Goal: Task Accomplishment & Management: Use online tool/utility

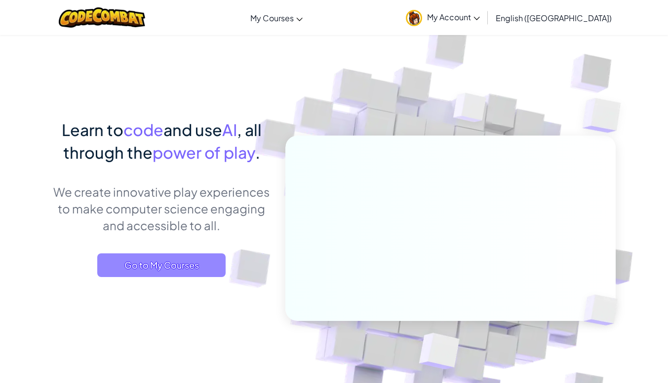
click at [190, 257] on span "Go to My Courses" at bounding box center [161, 266] width 128 height 24
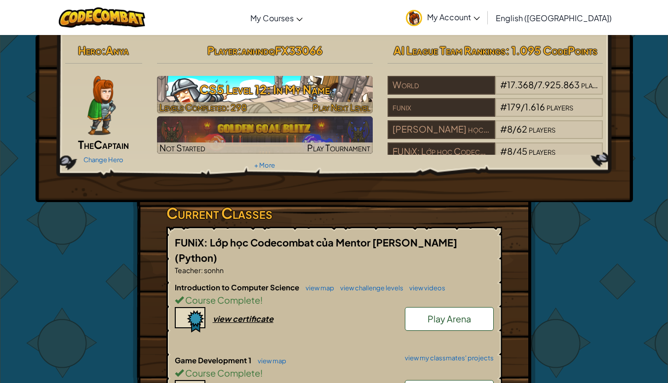
click at [216, 86] on h3 "CS5 Level 12: In My Name" at bounding box center [265, 89] width 216 height 22
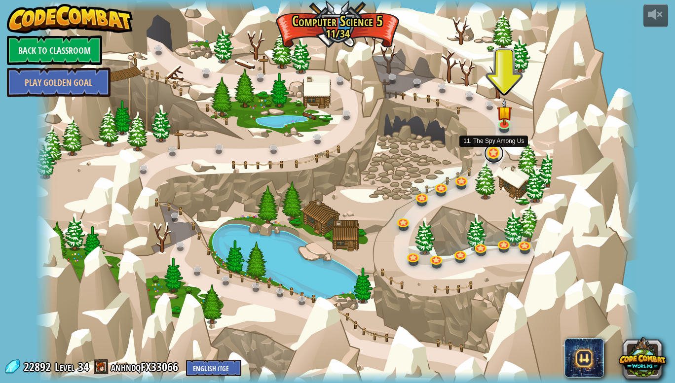
click at [493, 158] on link at bounding box center [494, 154] width 20 height 20
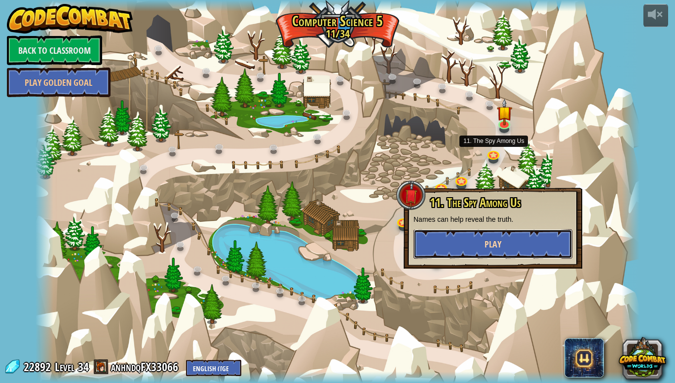
click at [496, 244] on span "Play" at bounding box center [493, 244] width 17 height 12
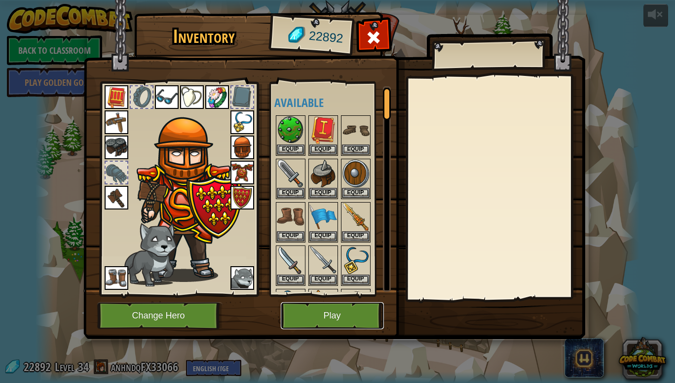
click at [296, 327] on button "Play" at bounding box center [332, 315] width 103 height 27
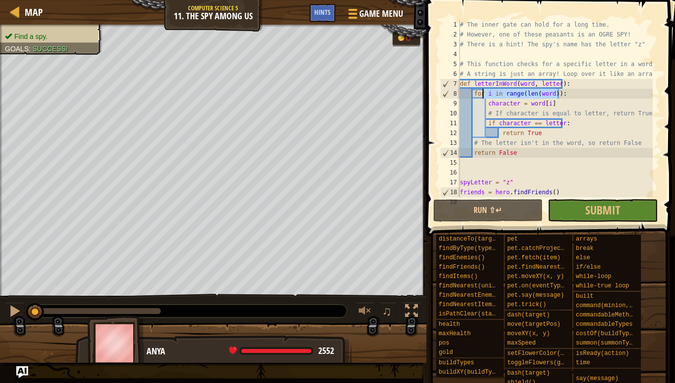
drag, startPoint x: 573, startPoint y: 96, endPoint x: 473, endPoint y: 102, distance: 100.3
click at [473, 102] on div "# The inner gate can hold for a long time. # However, one of these peasants is …" at bounding box center [555, 118] width 195 height 197
click at [538, 105] on div "# The inner gate can hold for a long time. # However, one of these peasants is …" at bounding box center [555, 118] width 195 height 197
type textarea "character = word[i]"
